Goal: Information Seeking & Learning: Check status

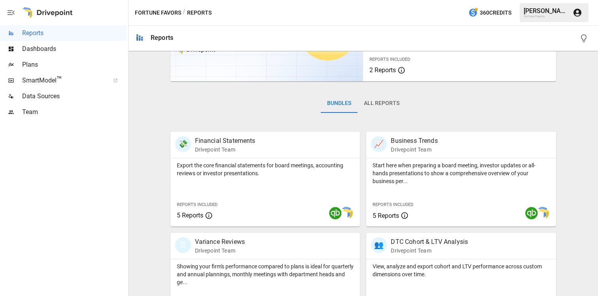
scroll to position [86, 0]
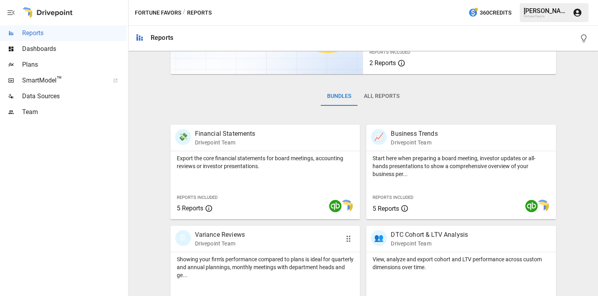
click at [239, 261] on p "Showing your firm's performance compared to plans is ideal for quarterly and an…" at bounding box center [265, 268] width 177 height 24
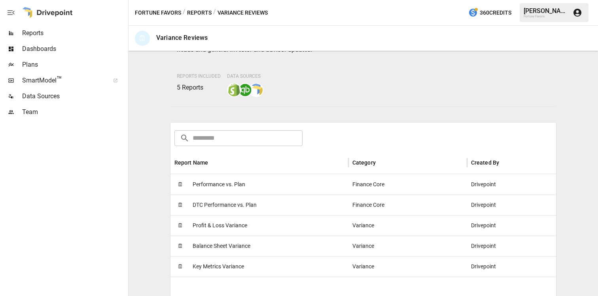
scroll to position [70, 0]
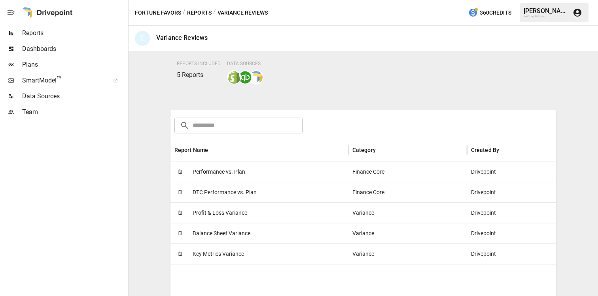
click at [226, 172] on span "Performance vs. Plan" at bounding box center [219, 172] width 53 height 20
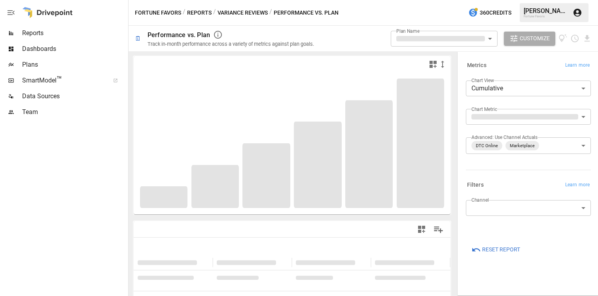
type input "**********"
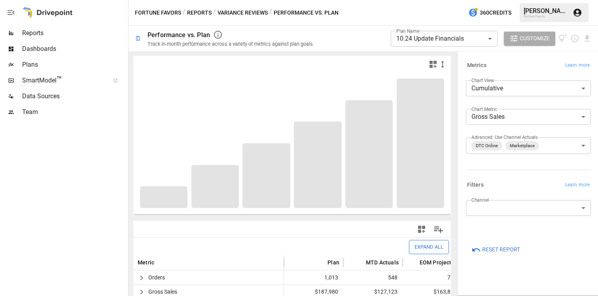
click at [439, 0] on body "**********" at bounding box center [299, 0] width 598 height 0
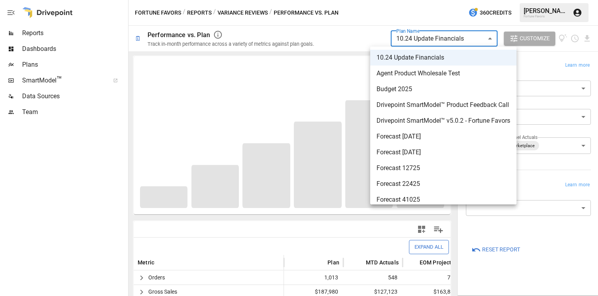
click at [35, 32] on div at bounding box center [299, 148] width 598 height 296
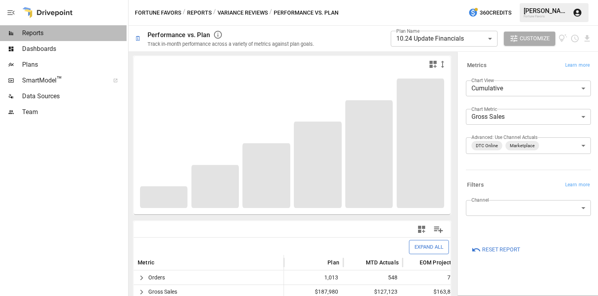
click at [35, 33] on span "Reports" at bounding box center [74, 32] width 104 height 9
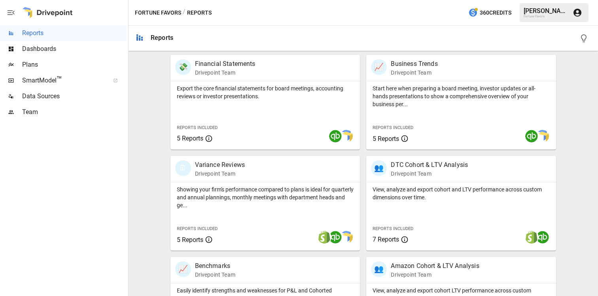
scroll to position [176, 0]
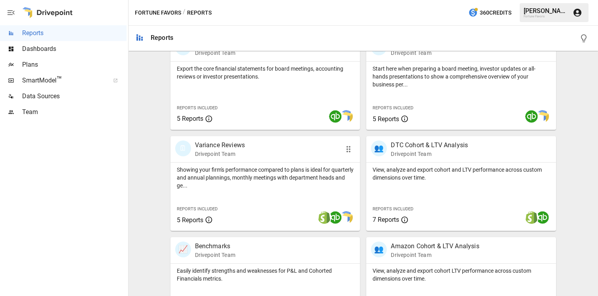
click at [236, 161] on div "🗓 Variance Reviews Drivepoint Team" at bounding box center [265, 149] width 190 height 26
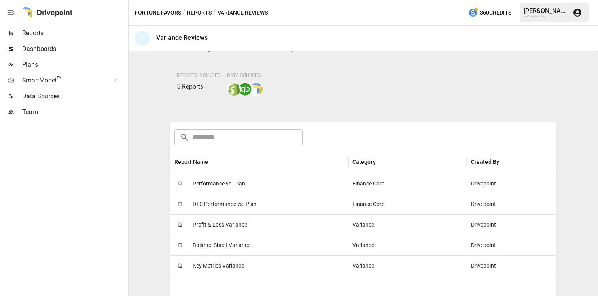
scroll to position [72, 0]
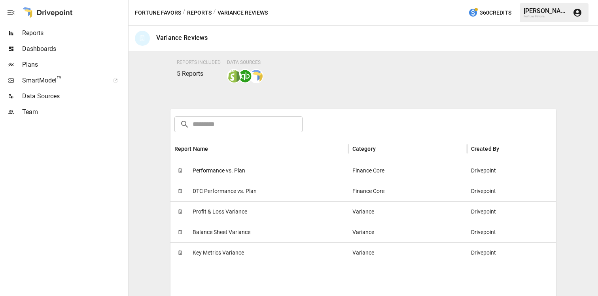
click at [291, 210] on div "🗓 Profit & Loss Variance" at bounding box center [259, 212] width 178 height 21
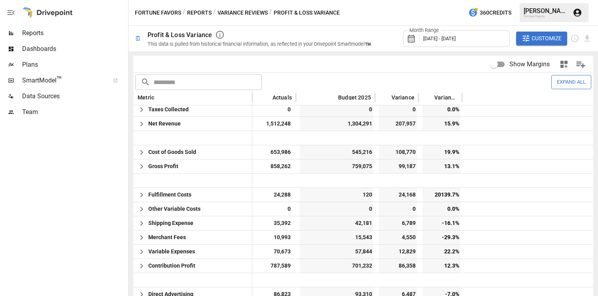
scroll to position [61, 0]
